Goal: Check status: Check status

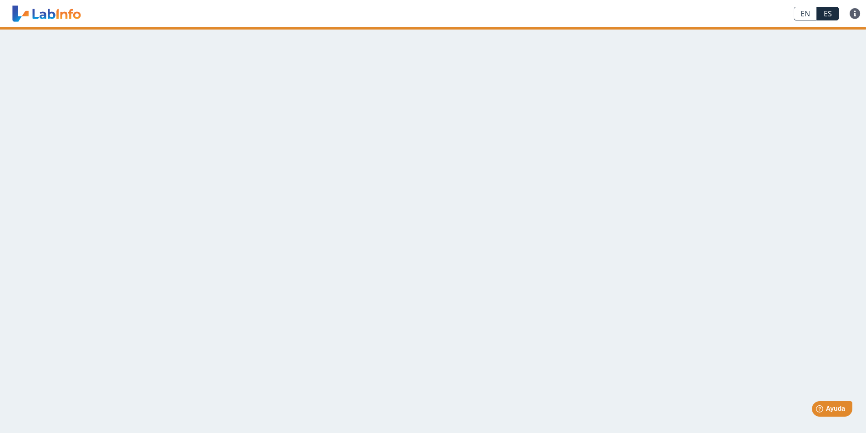
click at [335, 83] on main at bounding box center [433, 230] width 866 height 406
click at [152, 92] on main at bounding box center [433, 230] width 866 height 406
click at [141, 86] on main at bounding box center [433, 230] width 866 height 406
click at [171, 104] on main at bounding box center [433, 230] width 866 height 406
click at [173, 103] on main at bounding box center [433, 230] width 866 height 406
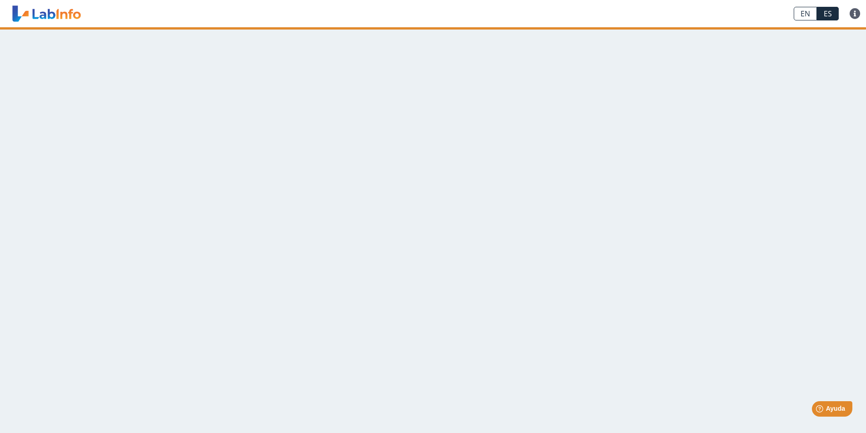
click at [173, 103] on main at bounding box center [433, 230] width 866 height 406
